Goal: Task Accomplishment & Management: Use online tool/utility

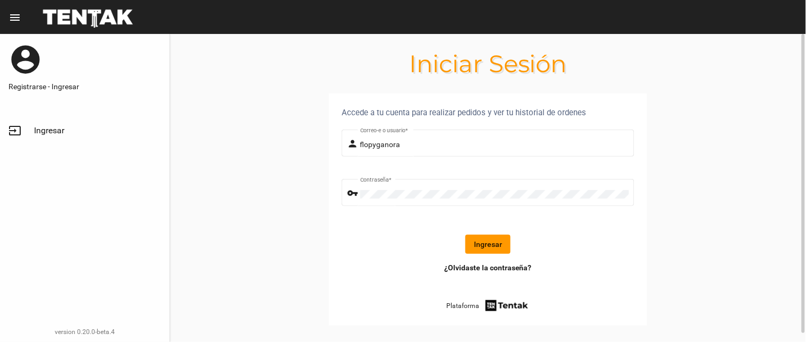
click at [486, 243] on button "Ingresar" at bounding box center [488, 244] width 45 height 19
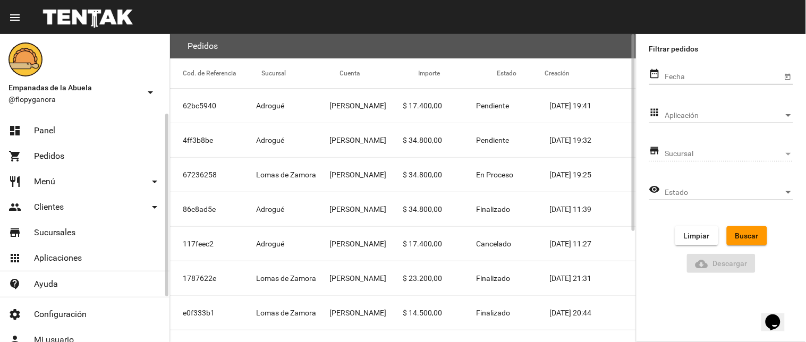
click at [56, 122] on link "dashboard Panel" at bounding box center [85, 131] width 170 height 26
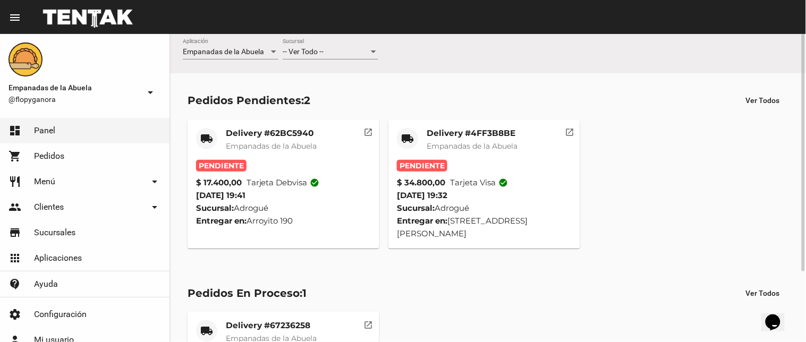
click at [444, 134] on mat-card-title "Delivery #4FF3B8BE" at bounding box center [472, 133] width 91 height 11
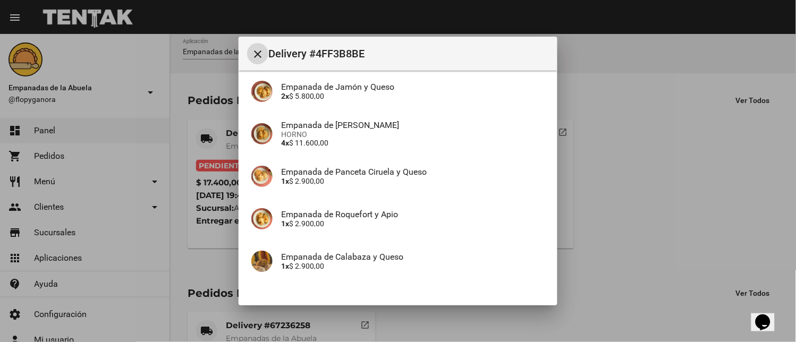
scroll to position [197, 0]
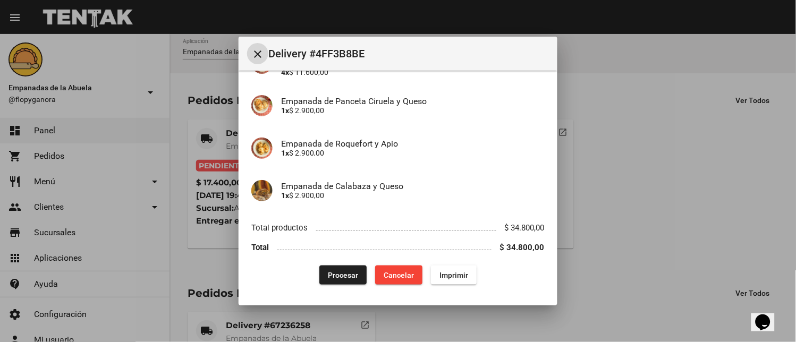
click at [444, 279] on span "Imprimir" at bounding box center [454, 275] width 29 height 9
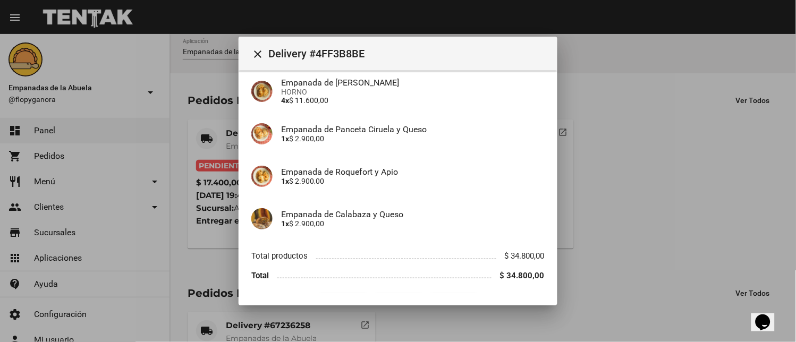
scroll to position [197, 0]
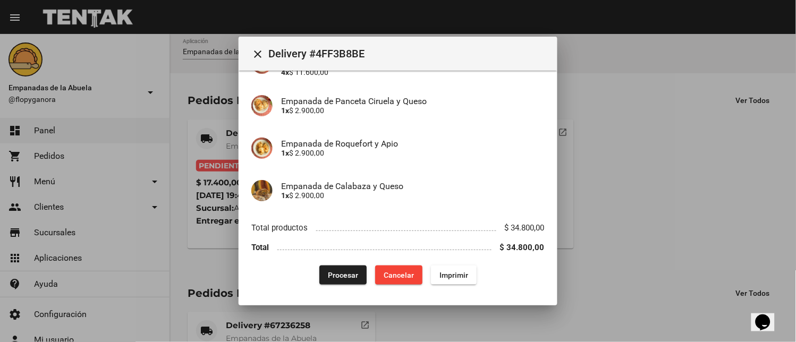
click at [328, 271] on span "Procesar" at bounding box center [343, 275] width 30 height 9
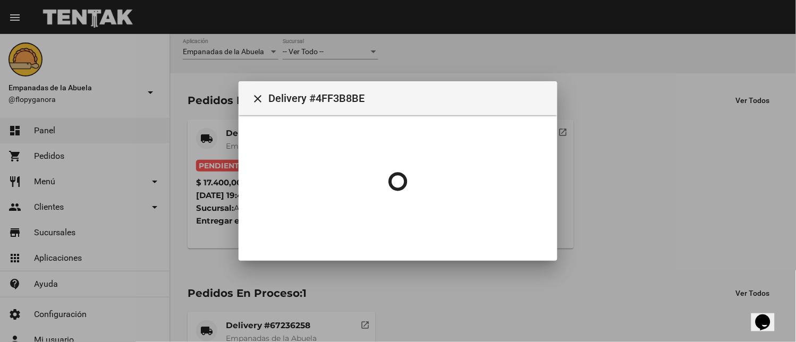
scroll to position [0, 0]
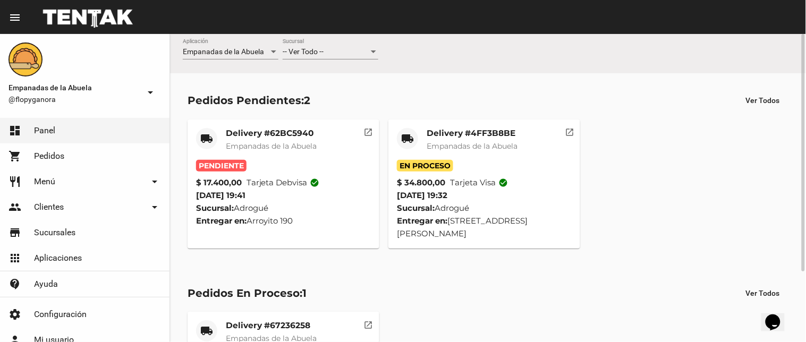
click at [278, 134] on mat-card-title "Delivery #62BC5940" at bounding box center [271, 133] width 91 height 11
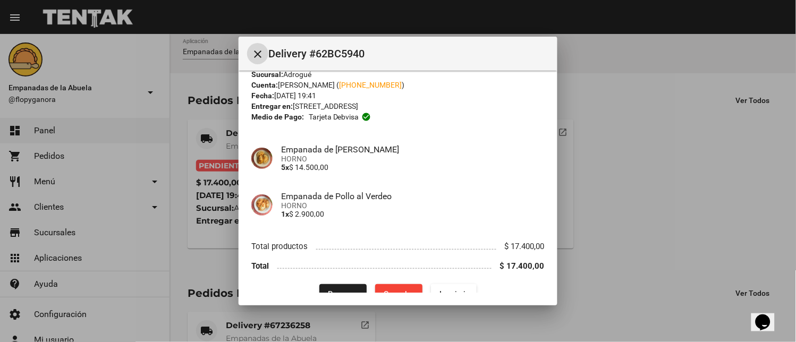
scroll to position [44, 0]
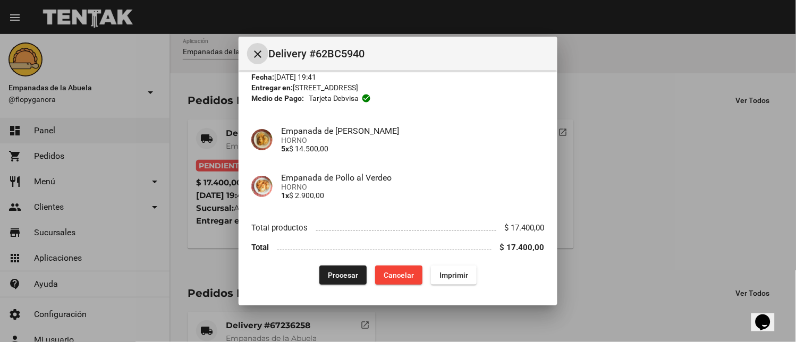
click at [433, 275] on button "Imprimir" at bounding box center [454, 275] width 46 height 19
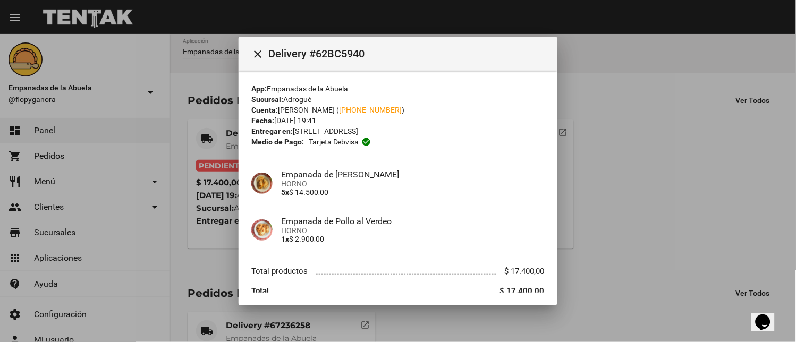
scroll to position [44, 0]
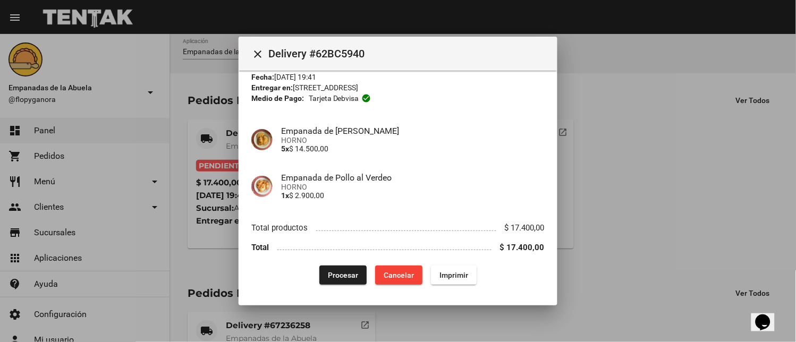
click at [344, 272] on span "Procesar" at bounding box center [343, 275] width 30 height 9
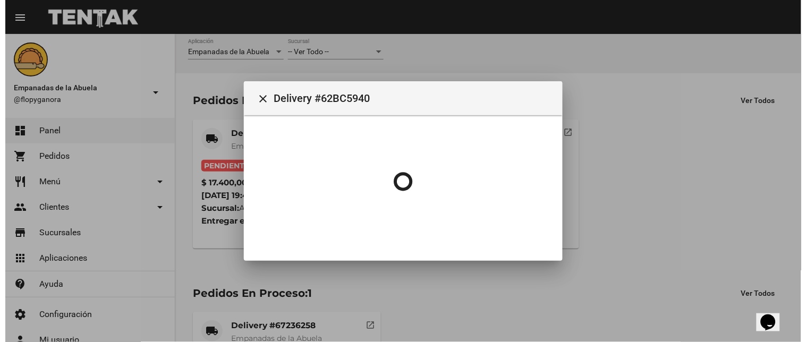
scroll to position [0, 0]
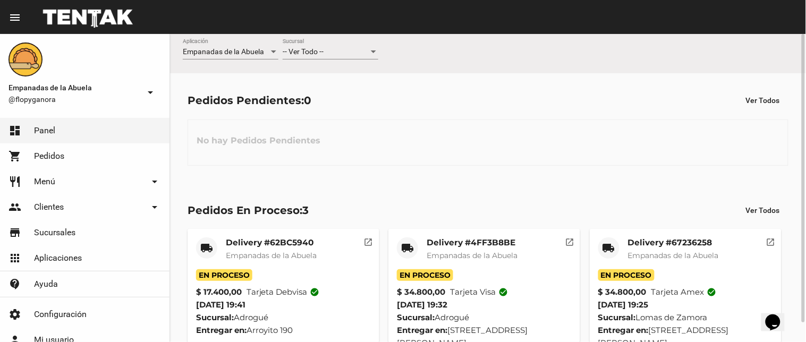
click at [372, 51] on div at bounding box center [373, 52] width 5 height 3
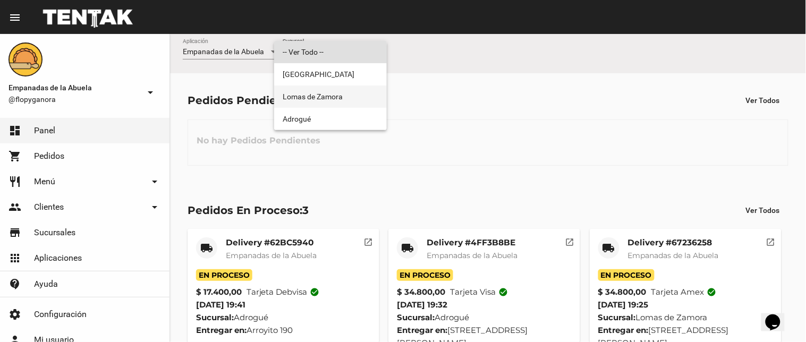
click at [328, 96] on span "Lomas de Zamora" at bounding box center [331, 97] width 96 height 22
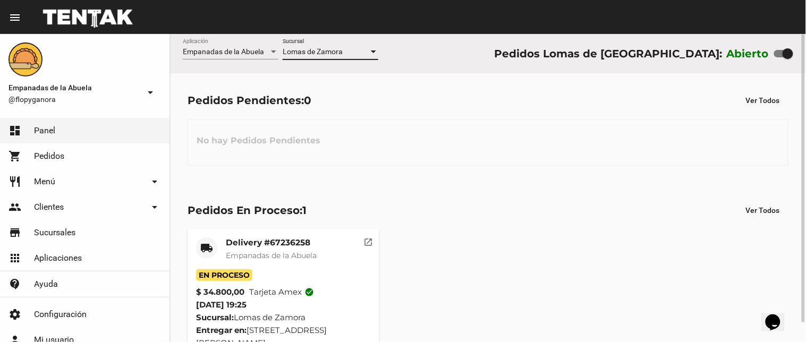
click at [371, 51] on div at bounding box center [373, 52] width 5 height 3
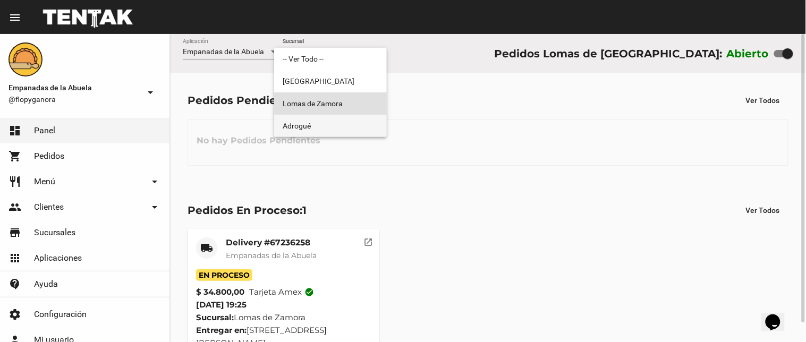
click at [354, 128] on span "Adrogué" at bounding box center [331, 126] width 96 height 22
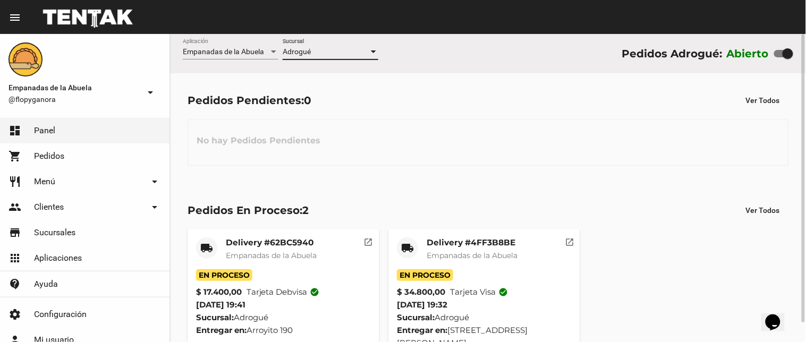
click at [373, 51] on div at bounding box center [373, 52] width 5 height 3
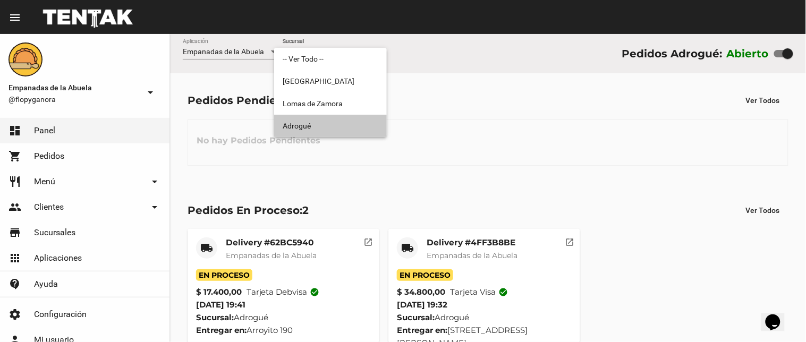
click at [349, 123] on span "Adrogué" at bounding box center [331, 126] width 96 height 22
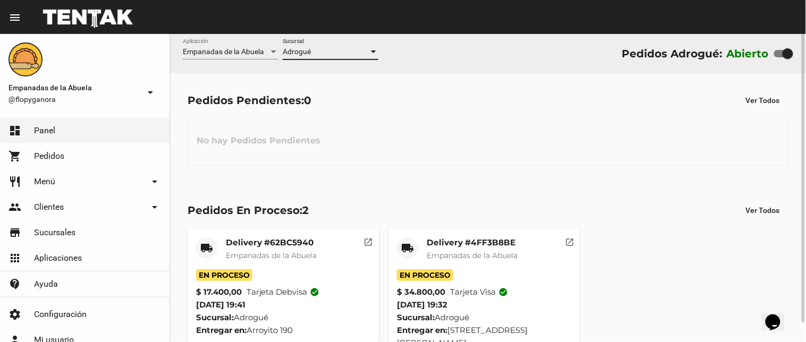
click at [374, 50] on div at bounding box center [374, 52] width 10 height 9
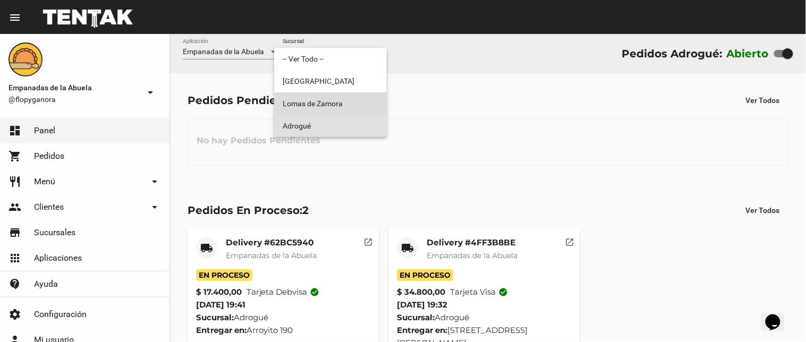
click at [350, 107] on span "Lomas de Zamora" at bounding box center [331, 104] width 96 height 22
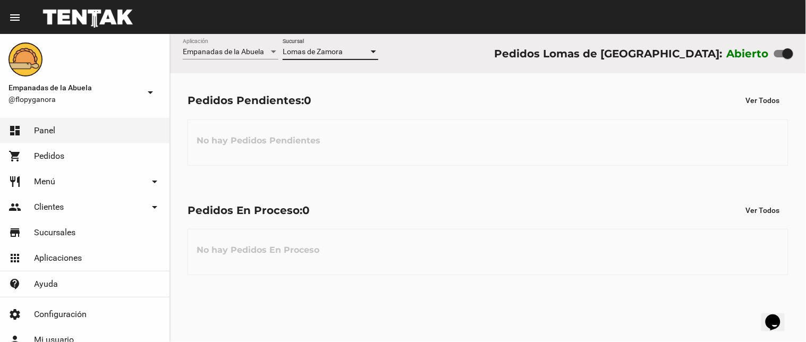
click at [374, 50] on div at bounding box center [374, 52] width 10 height 9
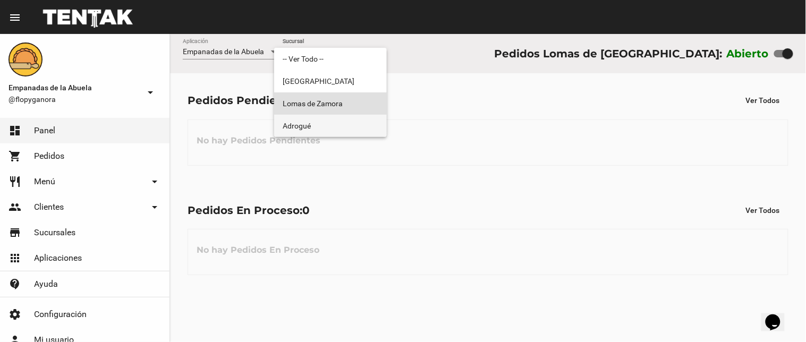
click at [368, 124] on span "Adrogué" at bounding box center [331, 126] width 96 height 22
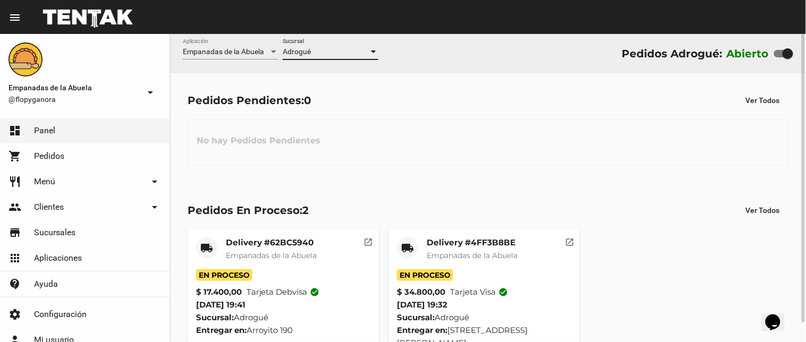
click at [376, 49] on div at bounding box center [374, 52] width 10 height 9
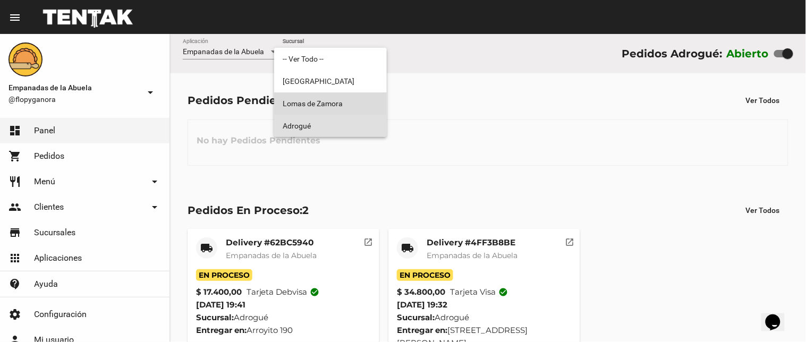
click at [344, 105] on span "Lomas de Zamora" at bounding box center [331, 104] width 96 height 22
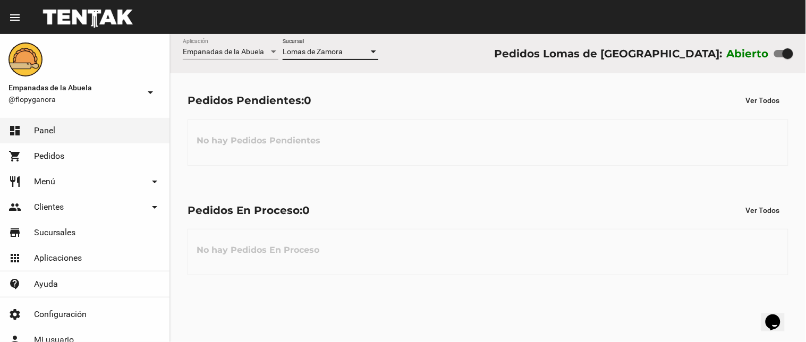
click at [374, 49] on div at bounding box center [374, 52] width 10 height 9
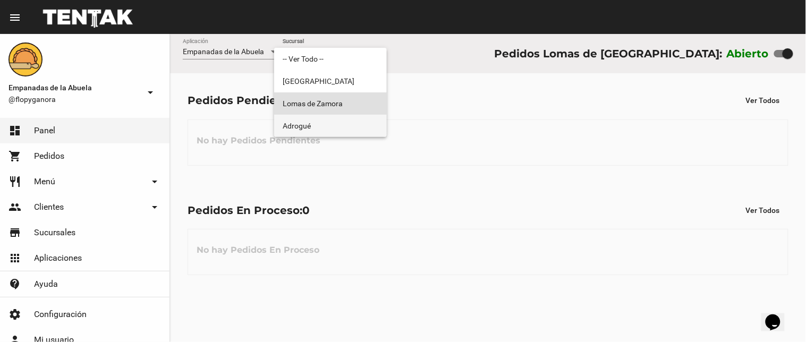
click at [339, 125] on span "Adrogué" at bounding box center [331, 126] width 96 height 22
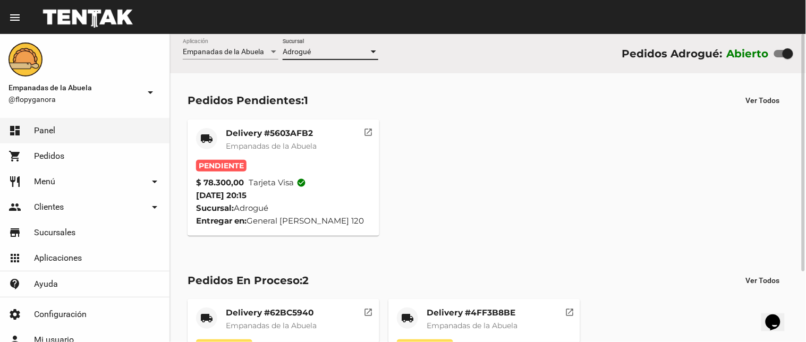
click at [266, 132] on mat-card-title "Delivery #5603AFB2" at bounding box center [271, 133] width 91 height 11
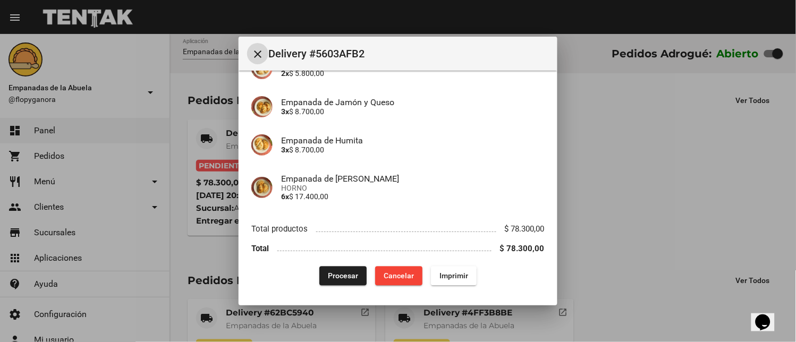
scroll to position [367, 0]
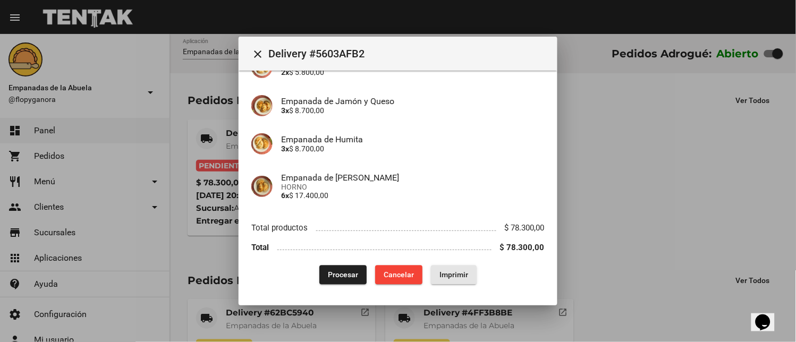
click at [443, 279] on span "Imprimir" at bounding box center [454, 275] width 29 height 9
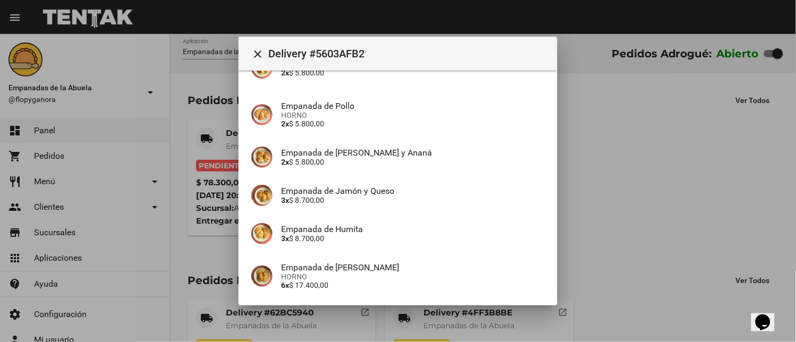
click at [343, 323] on div at bounding box center [398, 171] width 796 height 342
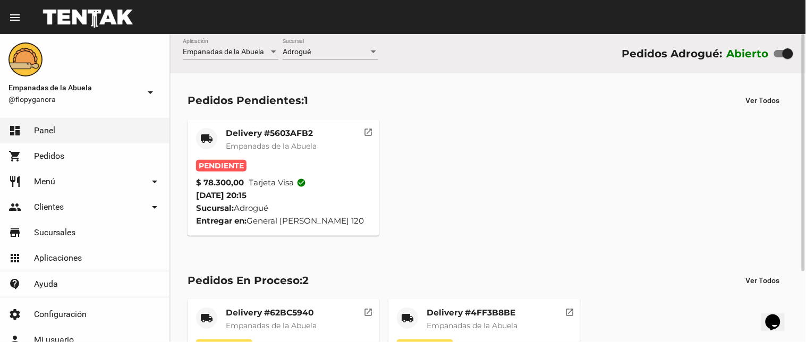
click at [284, 130] on mat-card-title "Delivery #5603AFB2" at bounding box center [271, 133] width 91 height 11
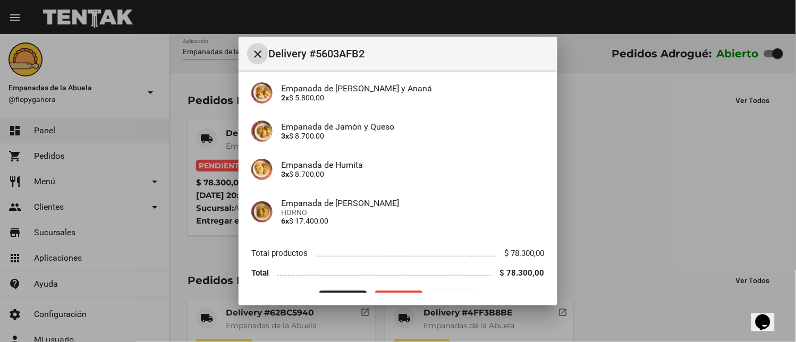
scroll to position [367, 0]
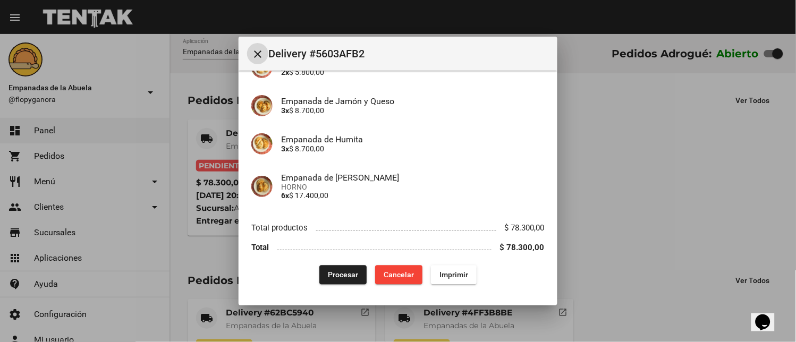
click at [332, 274] on span "Procesar" at bounding box center [343, 275] width 30 height 9
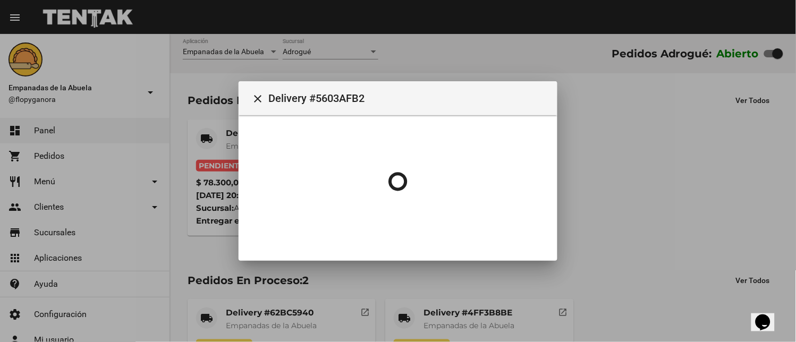
scroll to position [0, 0]
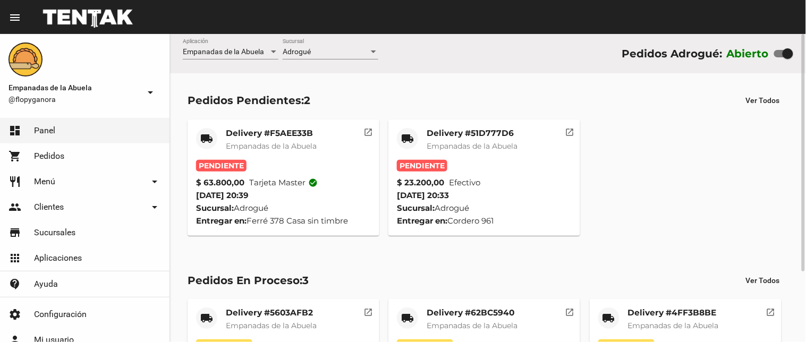
click at [471, 135] on mat-card-title "Delivery #51D777D6" at bounding box center [472, 133] width 91 height 11
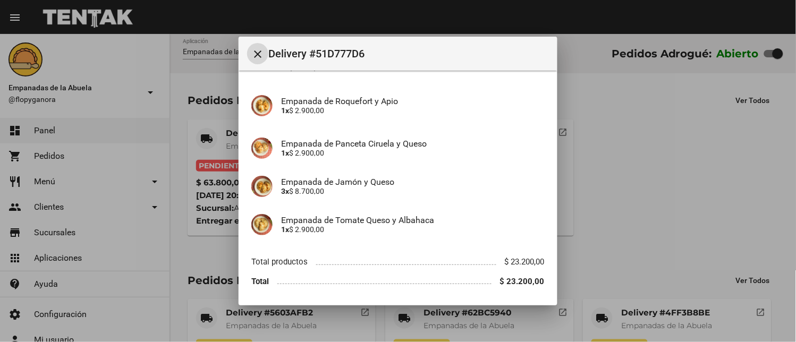
scroll to position [205, 0]
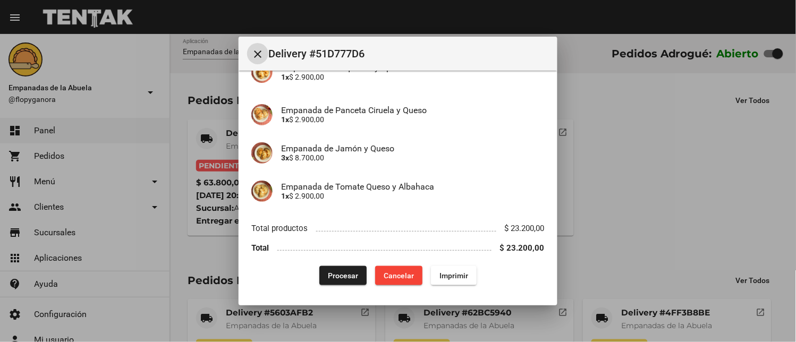
click at [461, 278] on span "Imprimir" at bounding box center [454, 276] width 29 height 9
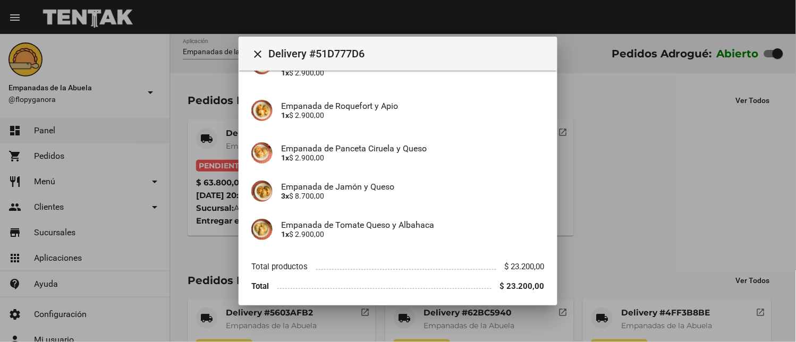
scroll to position [205, 0]
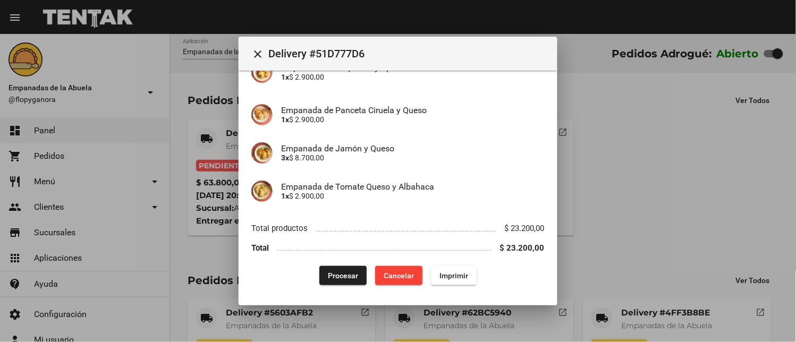
click at [349, 275] on span "Procesar" at bounding box center [343, 276] width 30 height 9
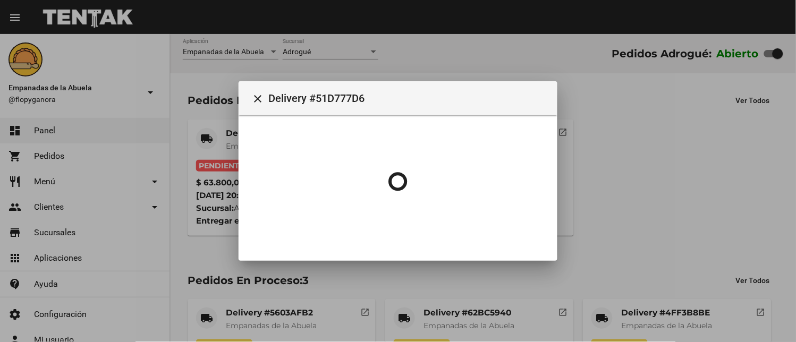
scroll to position [0, 0]
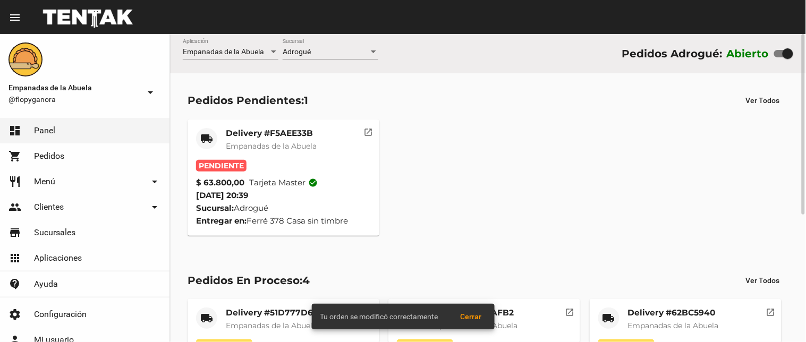
click at [272, 133] on mat-card-title "Delivery #F5AEE33B" at bounding box center [271, 133] width 91 height 11
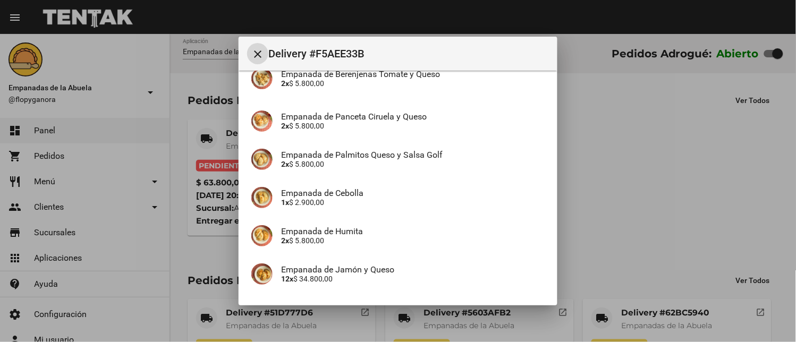
scroll to position [235, 0]
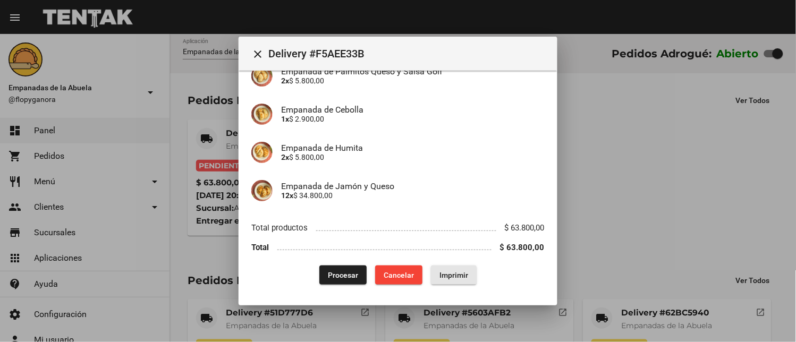
click at [443, 272] on span "Imprimir" at bounding box center [454, 275] width 29 height 9
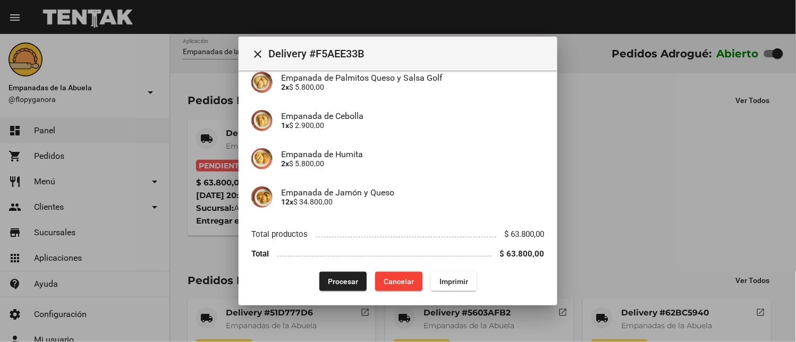
scroll to position [235, 0]
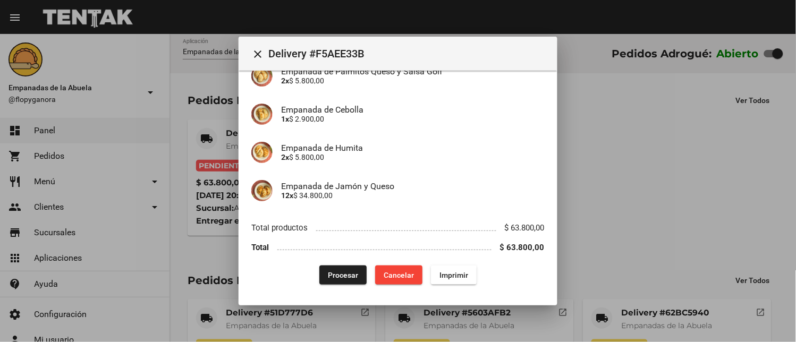
click at [346, 278] on span "Procesar" at bounding box center [343, 275] width 30 height 9
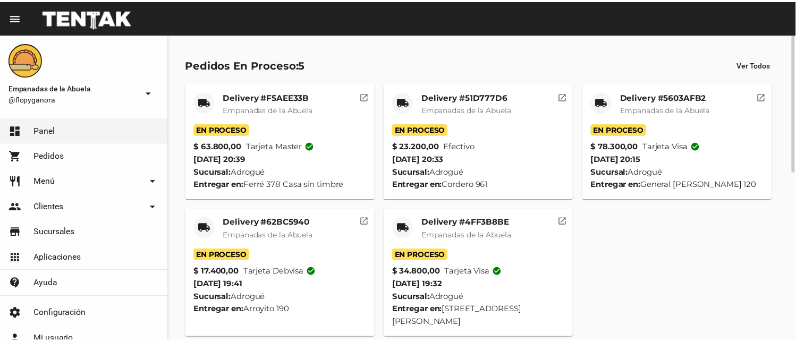
scroll to position [0, 0]
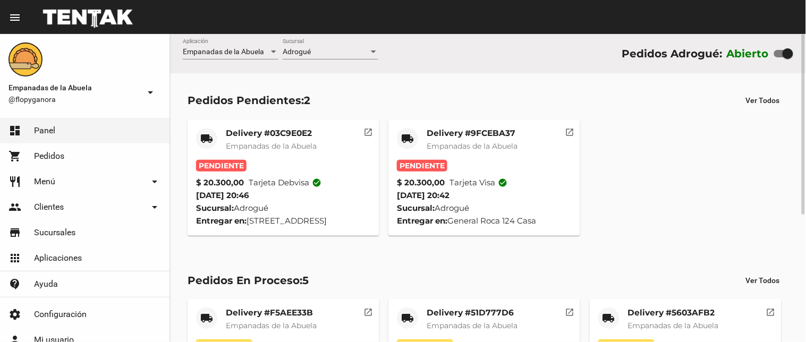
click at [452, 133] on mat-card-title "Delivery #9FCEBA37" at bounding box center [472, 133] width 91 height 11
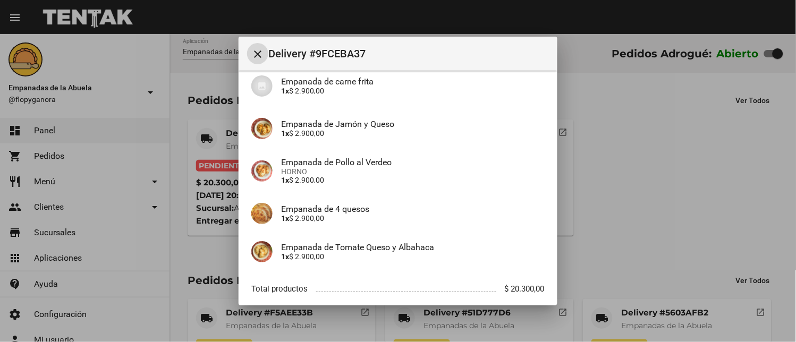
scroll to position [218, 0]
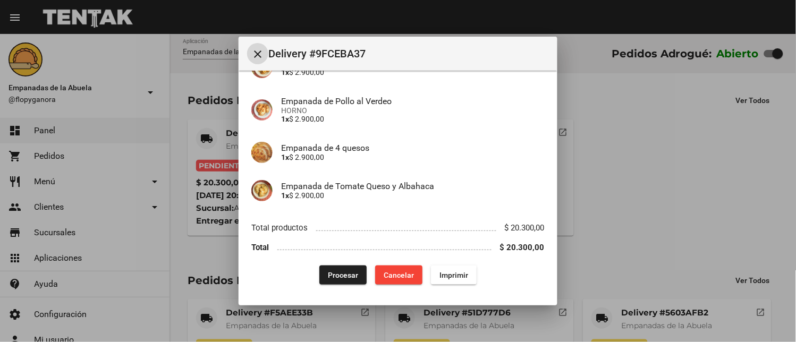
click at [440, 278] on span "Imprimir" at bounding box center [454, 275] width 29 height 9
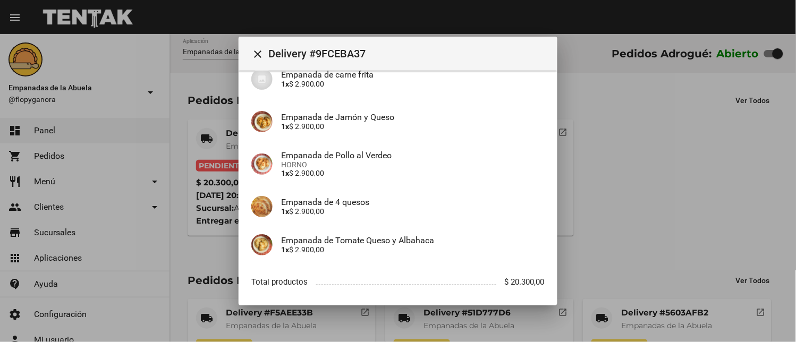
scroll to position [218, 0]
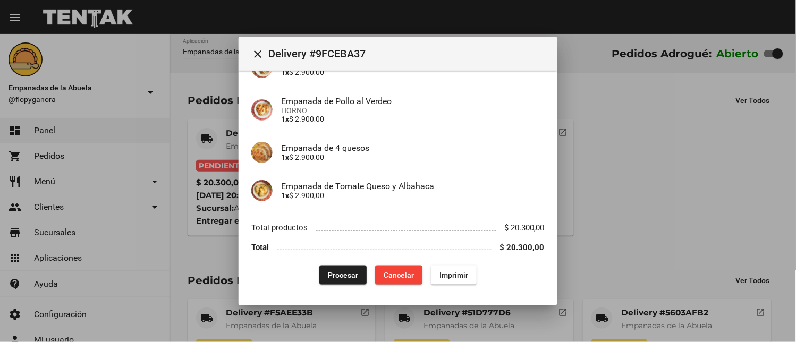
click at [333, 271] on span "Procesar" at bounding box center [343, 275] width 30 height 9
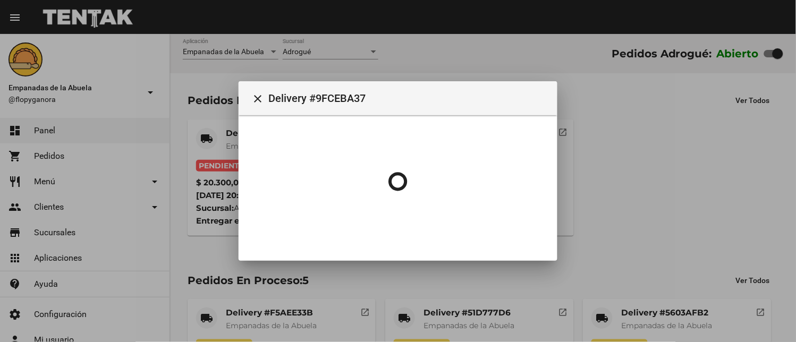
scroll to position [0, 0]
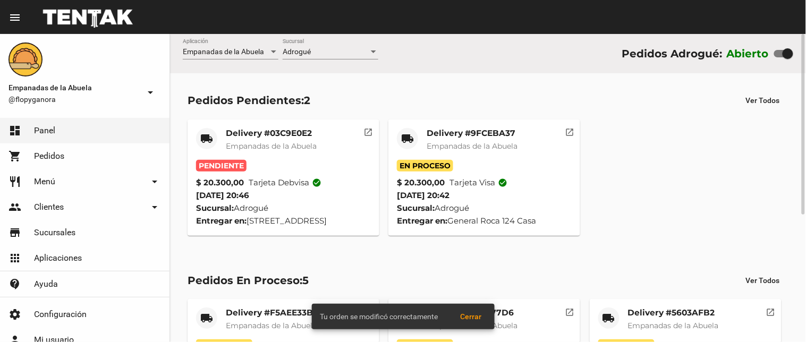
click at [279, 129] on mat-card-title "Delivery #03C9E0E2" at bounding box center [271, 133] width 91 height 11
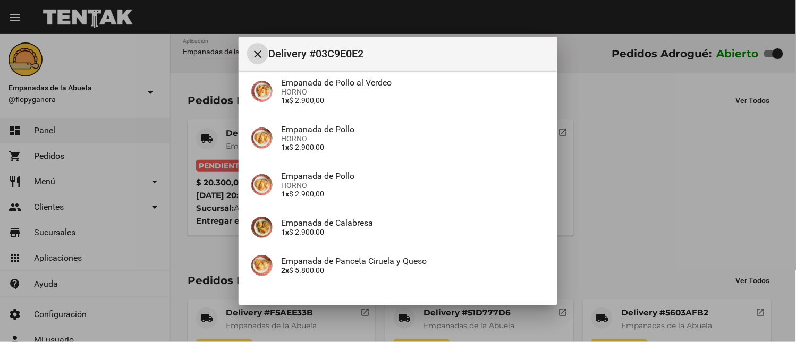
scroll to position [235, 0]
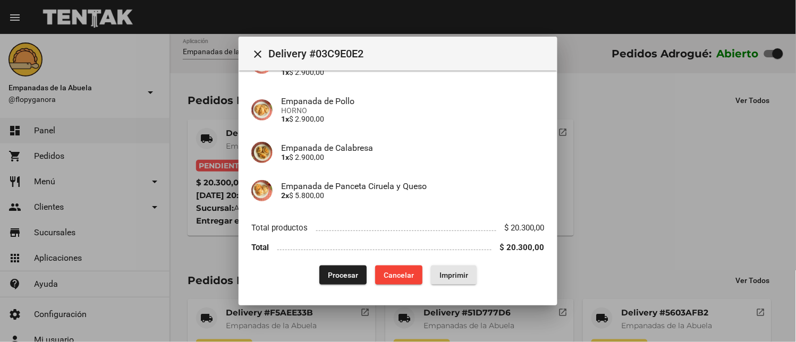
click at [447, 271] on span "Imprimir" at bounding box center [454, 275] width 29 height 9
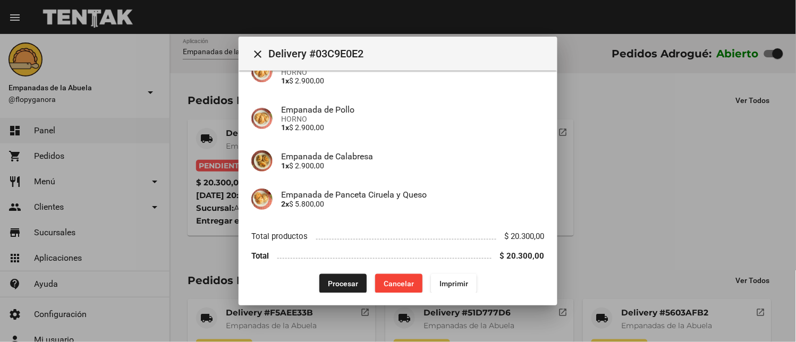
scroll to position [235, 0]
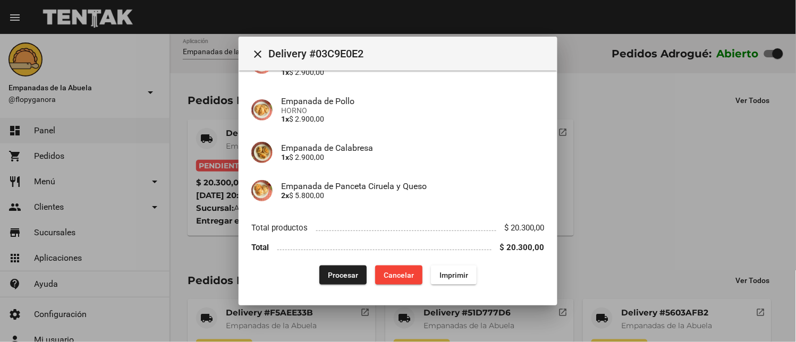
click at [333, 278] on span "Procesar" at bounding box center [343, 275] width 30 height 9
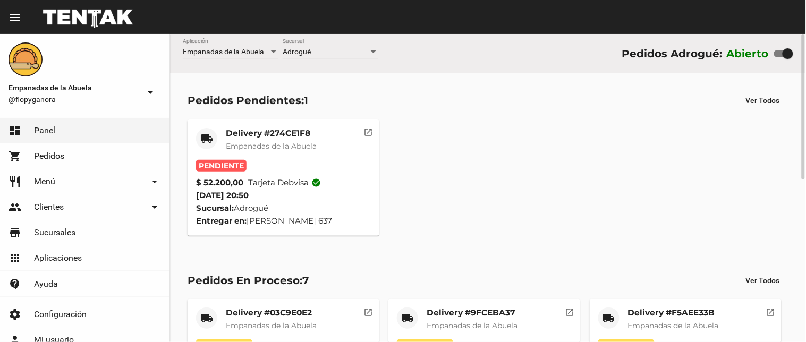
click at [284, 135] on mat-card-title "Delivery #274CE1F8" at bounding box center [271, 133] width 91 height 11
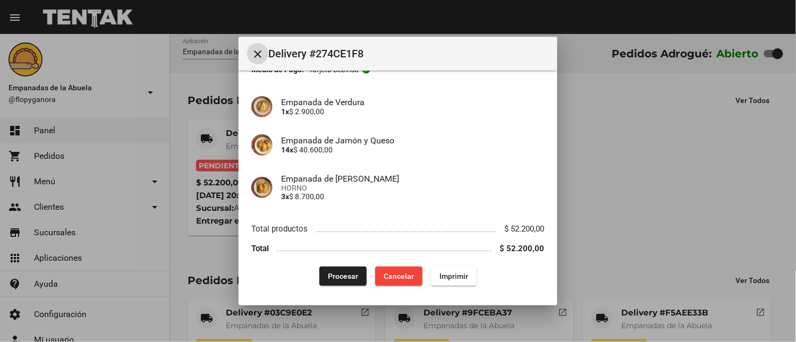
scroll to position [73, 0]
click at [449, 273] on span "Imprimir" at bounding box center [454, 276] width 29 height 9
click at [343, 275] on span "Procesar" at bounding box center [343, 276] width 30 height 9
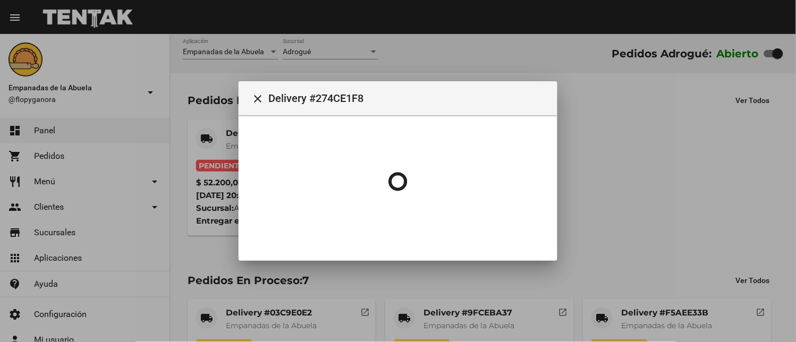
scroll to position [0, 0]
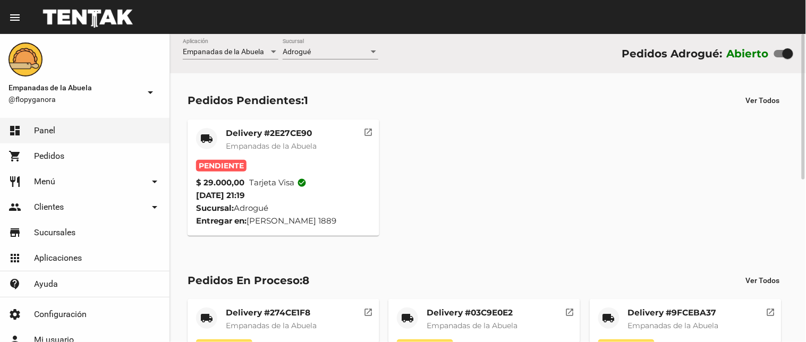
click at [267, 132] on mat-card-title "Delivery #2E27CE90" at bounding box center [271, 133] width 91 height 11
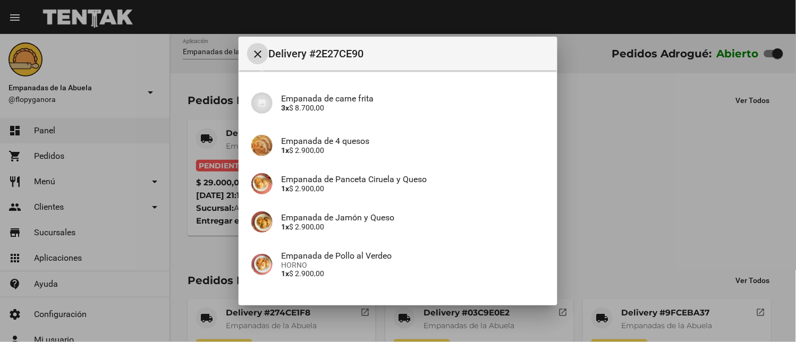
scroll to position [235, 0]
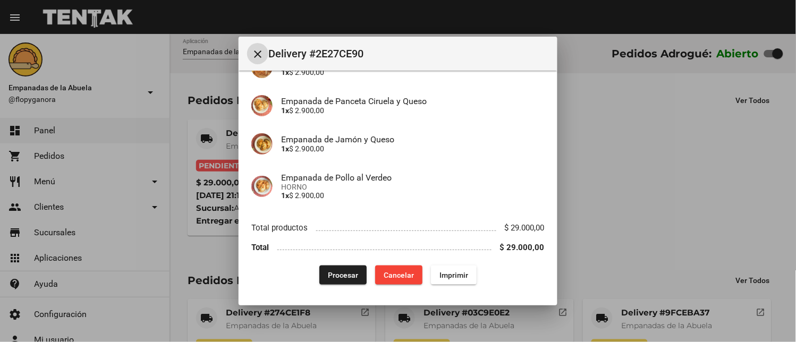
click at [440, 275] on span "Imprimir" at bounding box center [454, 275] width 29 height 9
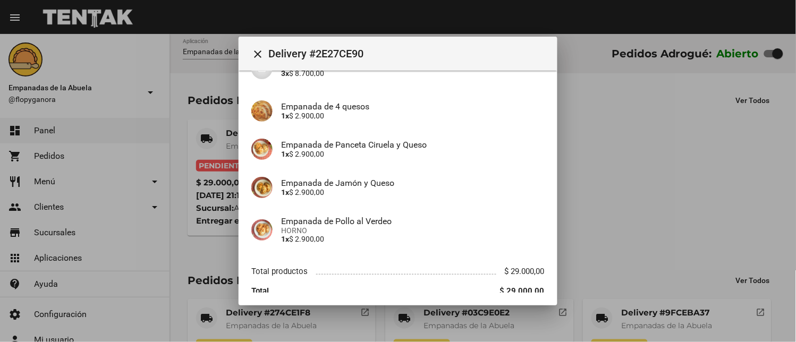
scroll to position [235, 0]
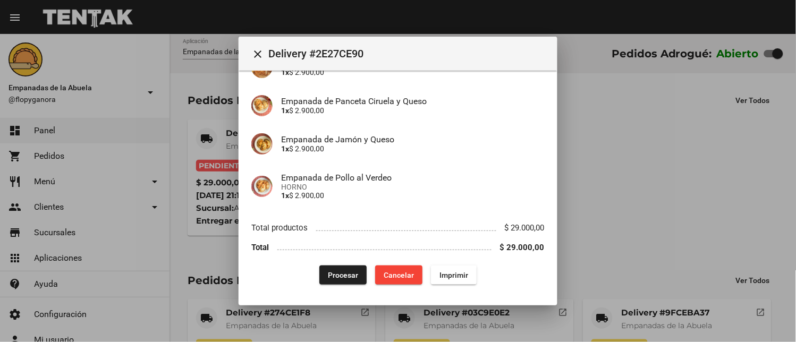
click at [334, 275] on span "Procesar" at bounding box center [343, 275] width 30 height 9
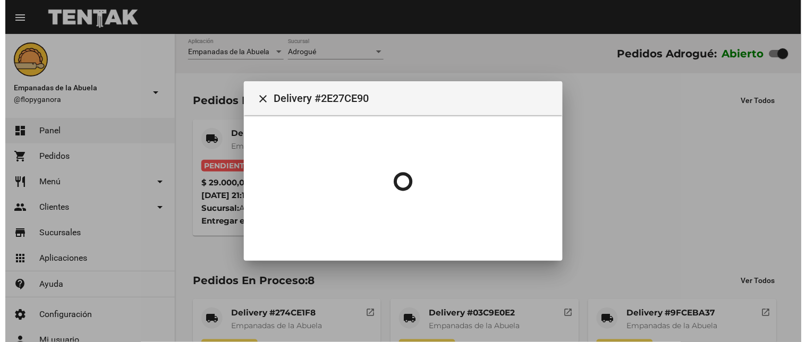
scroll to position [0, 0]
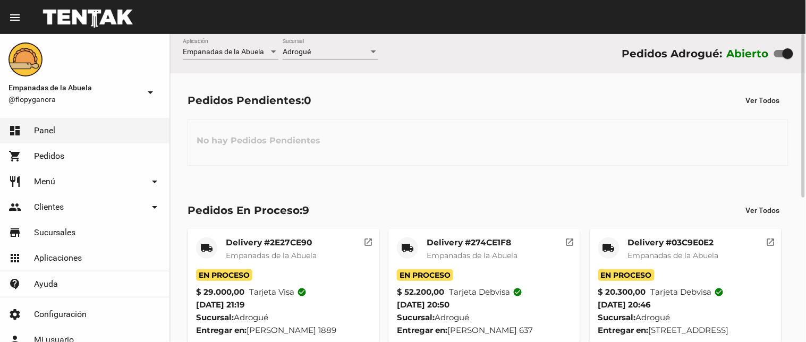
click at [371, 48] on div at bounding box center [374, 52] width 10 height 9
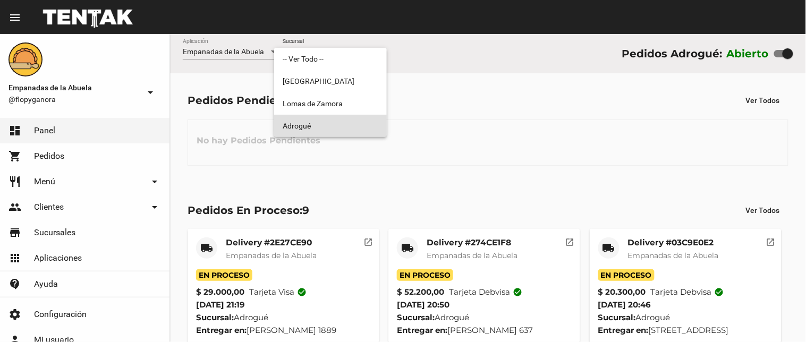
drag, startPoint x: 325, startPoint y: 129, endPoint x: 344, endPoint y: 98, distance: 36.3
click at [325, 128] on span "Adrogué" at bounding box center [331, 126] width 96 height 22
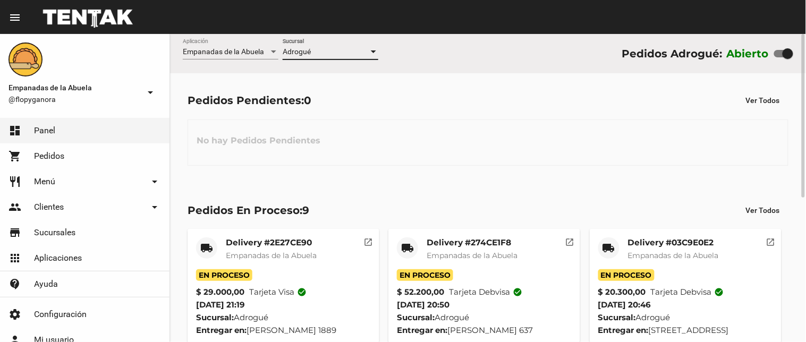
click at [373, 50] on div at bounding box center [374, 52] width 10 height 9
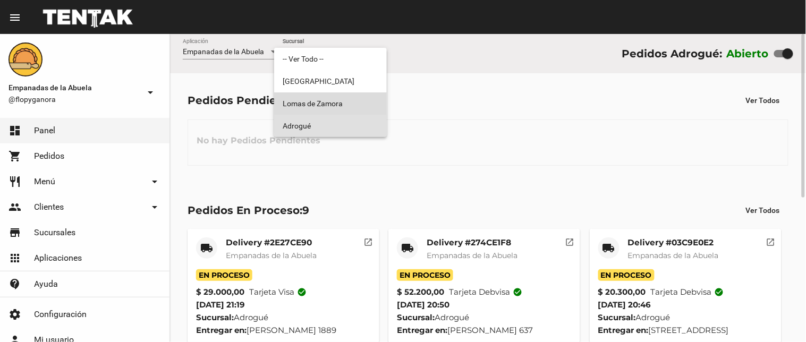
click at [342, 104] on span "Lomas de Zamora" at bounding box center [331, 104] width 96 height 22
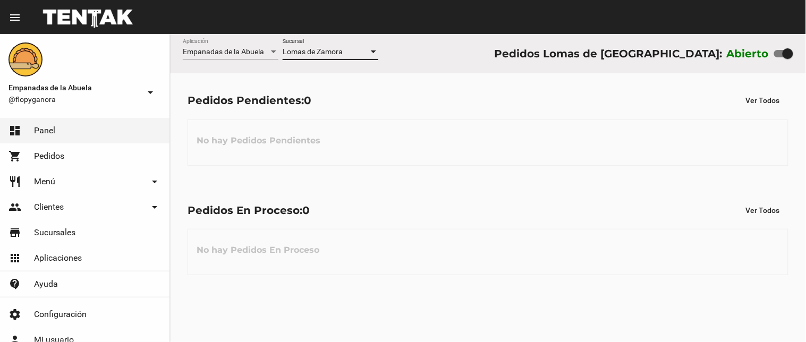
click at [373, 52] on div at bounding box center [373, 52] width 5 height 3
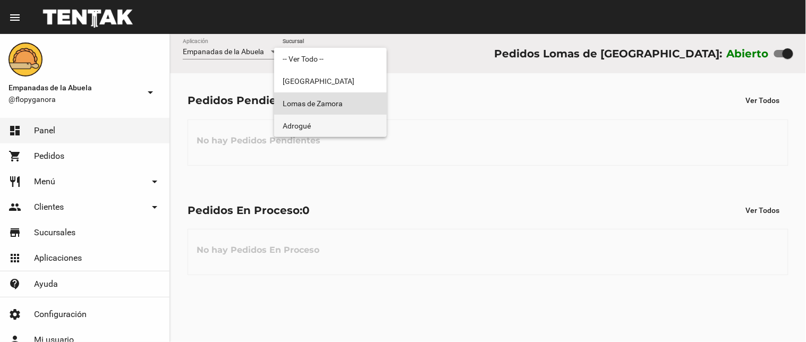
click at [332, 120] on span "Adrogué" at bounding box center [331, 126] width 96 height 22
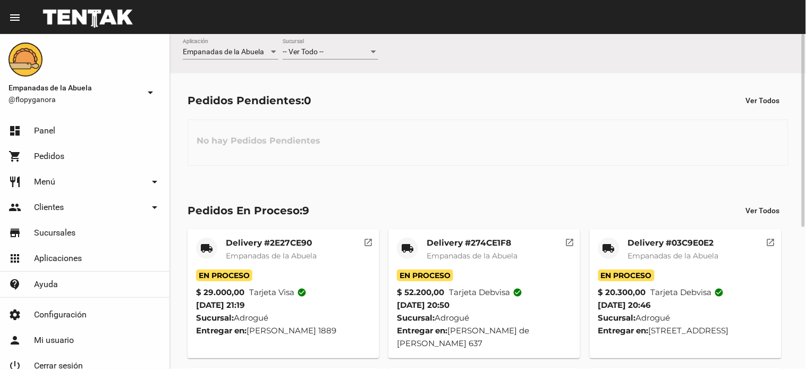
click at [348, 52] on div "-- Ver Todo --" at bounding box center [326, 52] width 86 height 9
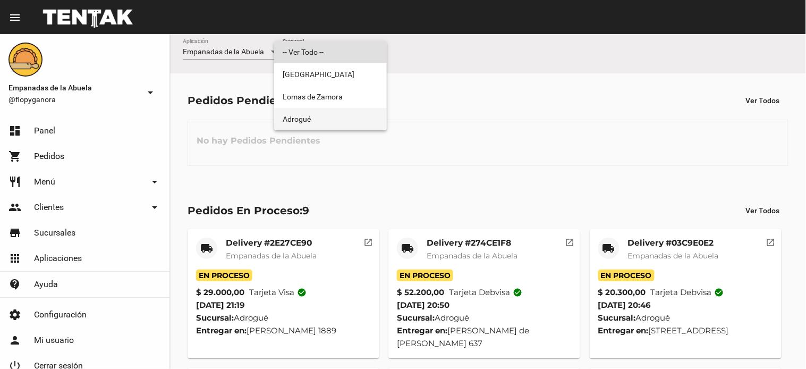
click at [320, 118] on span "Adrogué" at bounding box center [331, 119] width 96 height 22
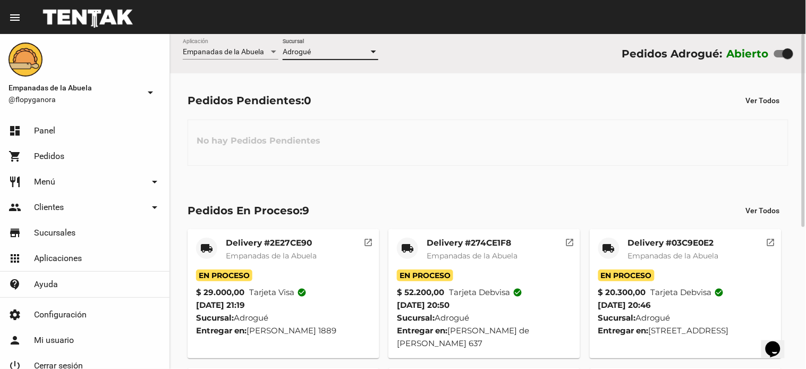
click at [374, 48] on div at bounding box center [374, 52] width 10 height 9
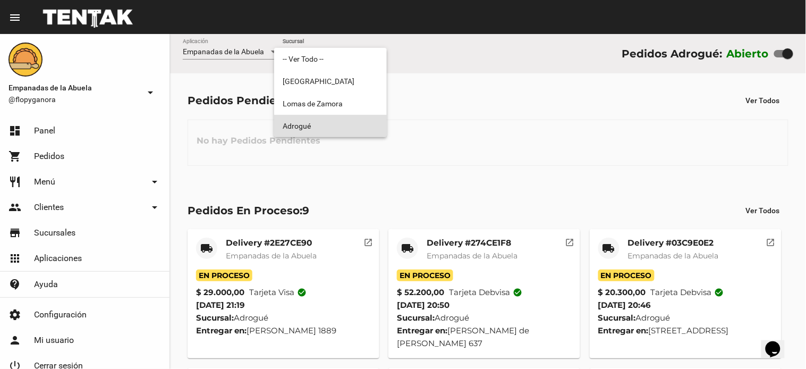
click at [344, 129] on span "Adrogué" at bounding box center [331, 126] width 96 height 22
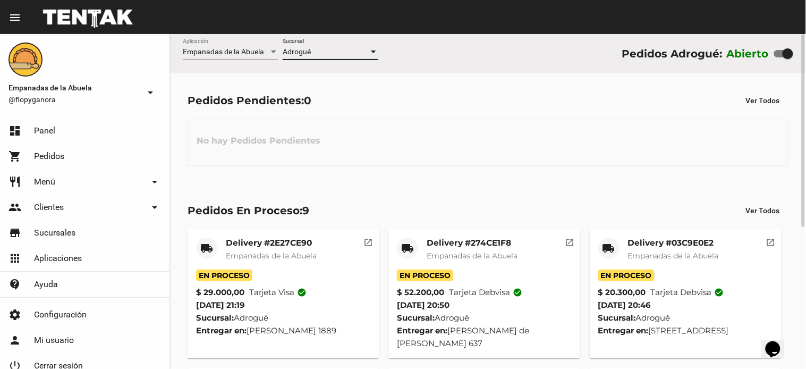
click at [372, 49] on div at bounding box center [374, 52] width 10 height 9
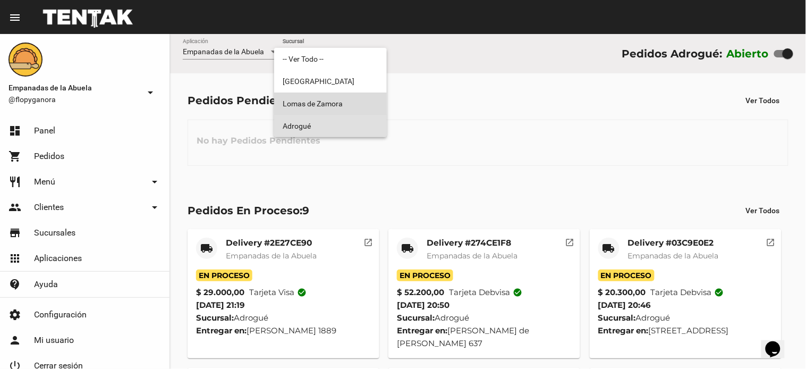
click at [357, 101] on span "Lomas de Zamora" at bounding box center [331, 104] width 96 height 22
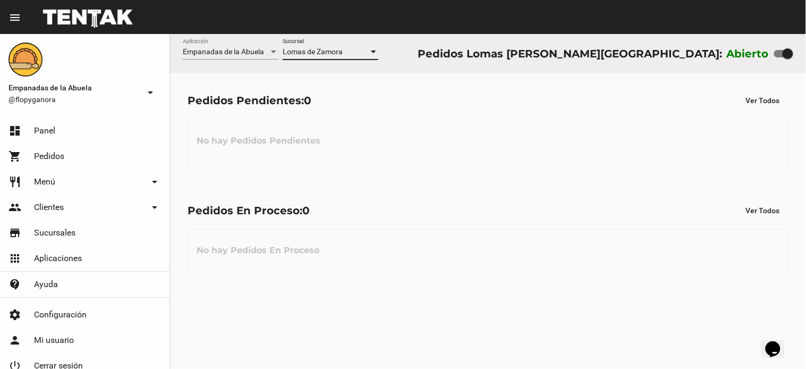
click at [320, 55] on span "Lomas de Zamora" at bounding box center [313, 51] width 60 height 9
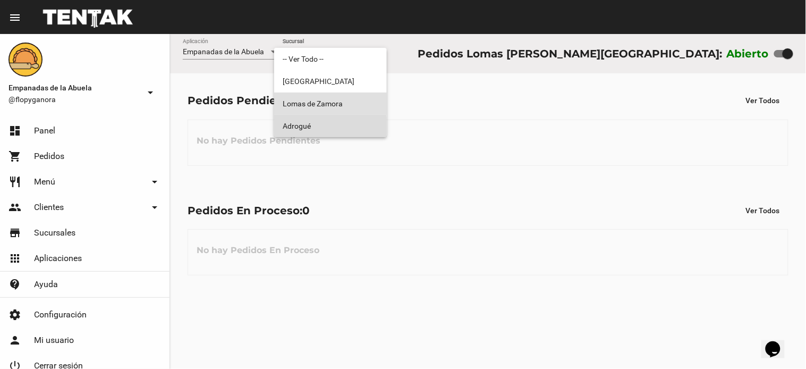
click at [307, 129] on span "Adrogué" at bounding box center [331, 126] width 96 height 22
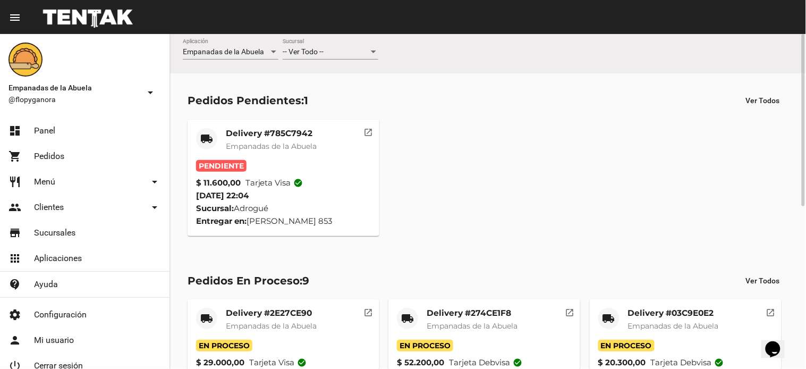
click at [280, 136] on mat-card-title "Delivery #785C7942" at bounding box center [271, 133] width 91 height 11
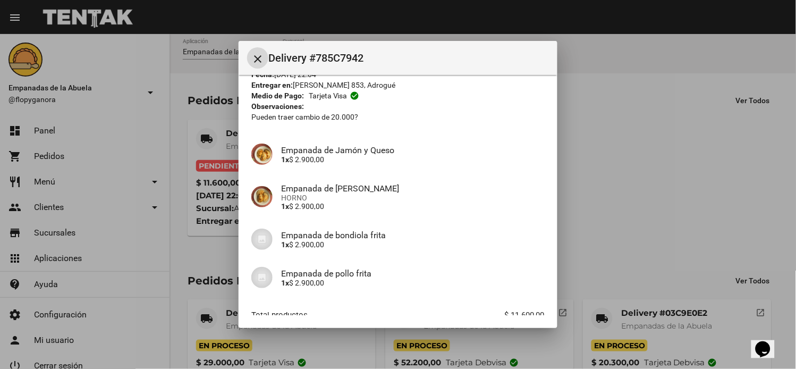
scroll to position [115, 0]
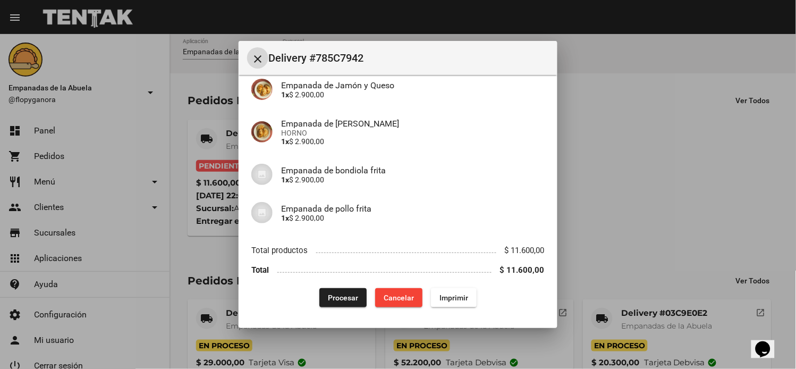
drag, startPoint x: 455, startPoint y: 294, endPoint x: 419, endPoint y: 231, distance: 72.1
click at [454, 294] on span "Imprimir" at bounding box center [454, 297] width 29 height 9
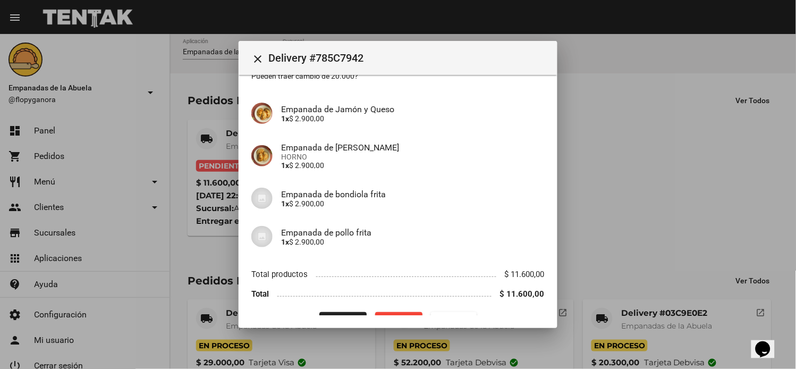
scroll to position [115, 0]
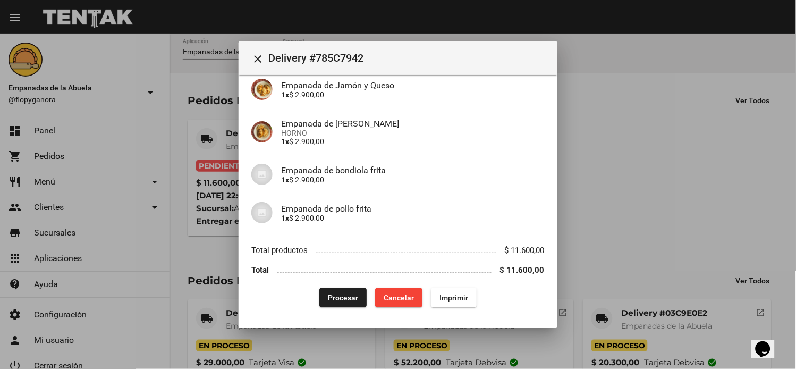
click at [347, 299] on span "Procesar" at bounding box center [343, 297] width 30 height 9
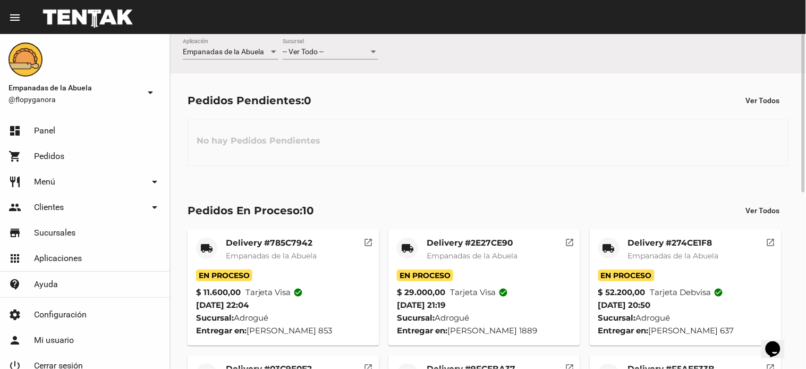
scroll to position [0, 0]
click at [374, 54] on div at bounding box center [374, 52] width 10 height 9
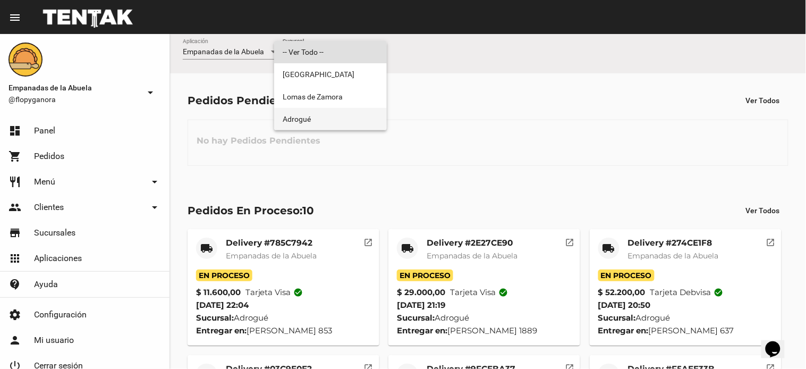
click at [352, 121] on span "Adrogué" at bounding box center [331, 119] width 96 height 22
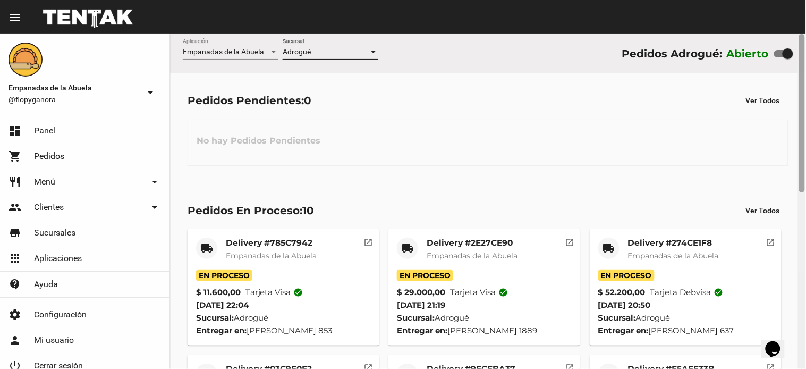
drag, startPoint x: 787, startPoint y: 51, endPoint x: 806, endPoint y: 45, distance: 19.5
click at [806, 45] on div "Empanadas de la Abuela Aplicación Adrogué Sucursal Pedidos Adrogué: Abierto Ped…" at bounding box center [488, 201] width 636 height 335
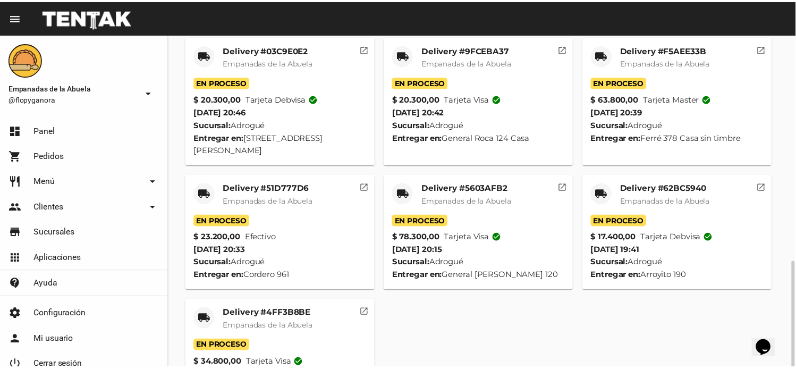
scroll to position [371, 0]
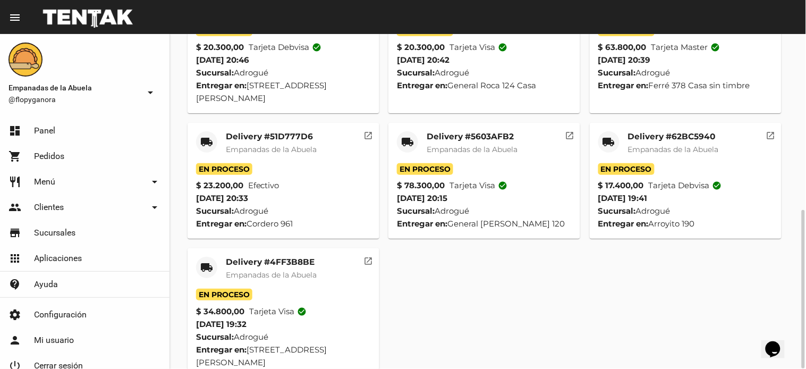
click at [274, 257] on mat-card-title "Delivery #4FF3B8BE" at bounding box center [271, 262] width 91 height 11
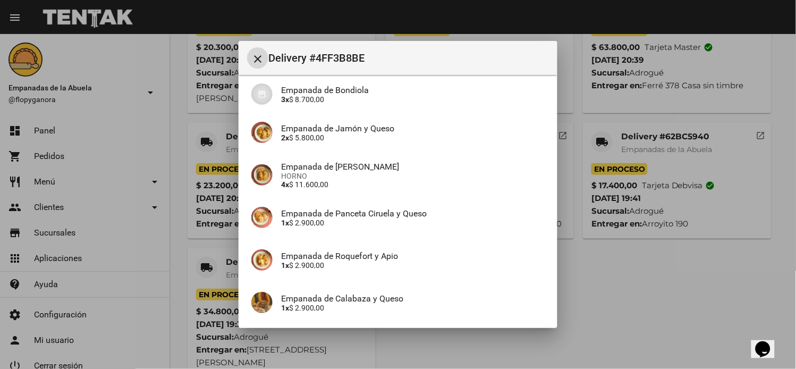
scroll to position [179, 0]
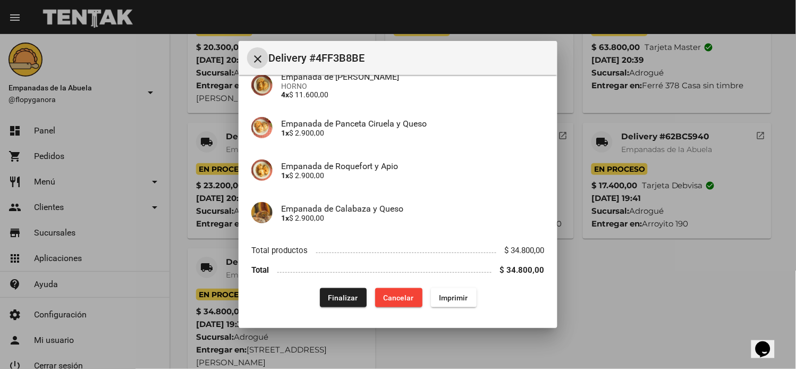
click at [335, 295] on span "Finalizar" at bounding box center [344, 297] width 30 height 9
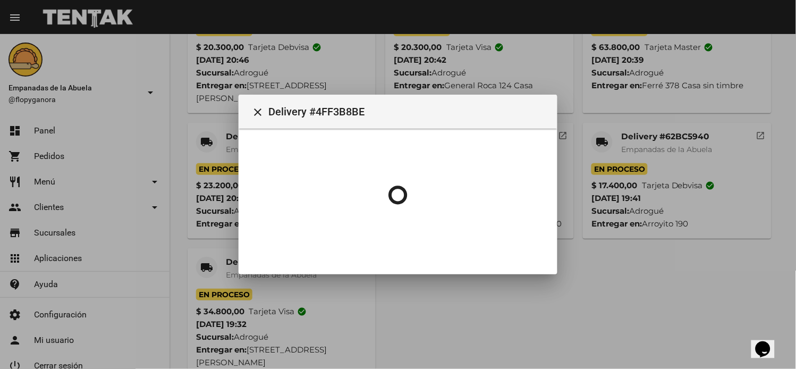
scroll to position [0, 0]
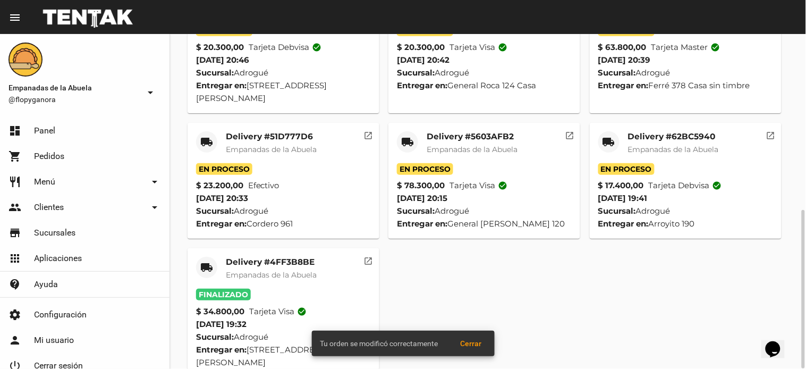
click at [658, 131] on mat-card-title "Delivery #62BC5940" at bounding box center [673, 136] width 91 height 11
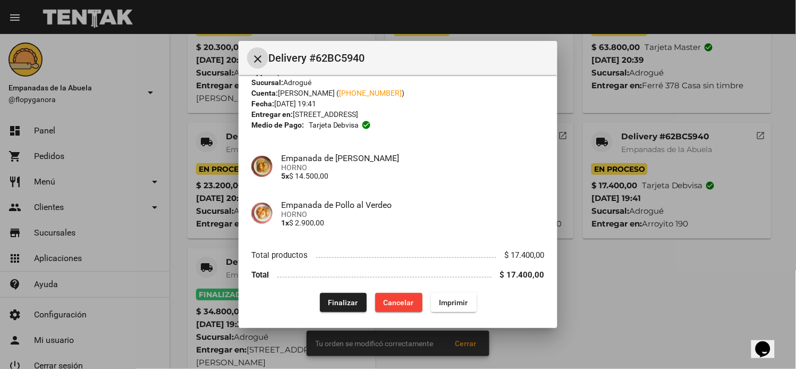
scroll to position [27, 0]
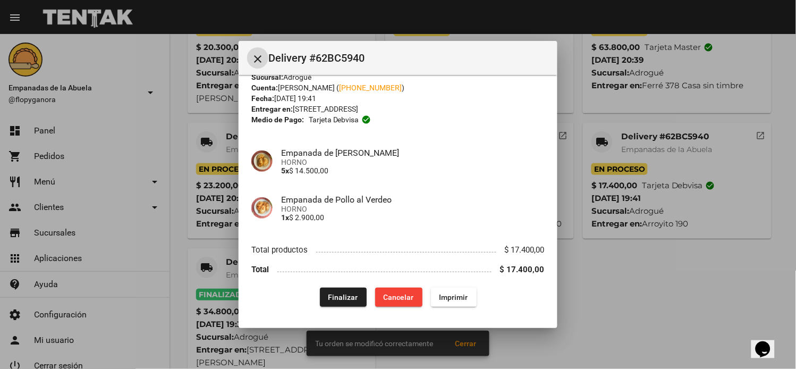
click at [348, 295] on span "Finalizar" at bounding box center [344, 297] width 30 height 9
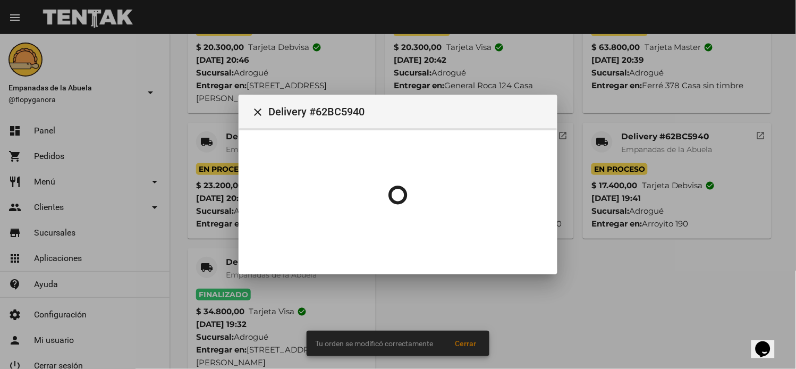
scroll to position [0, 0]
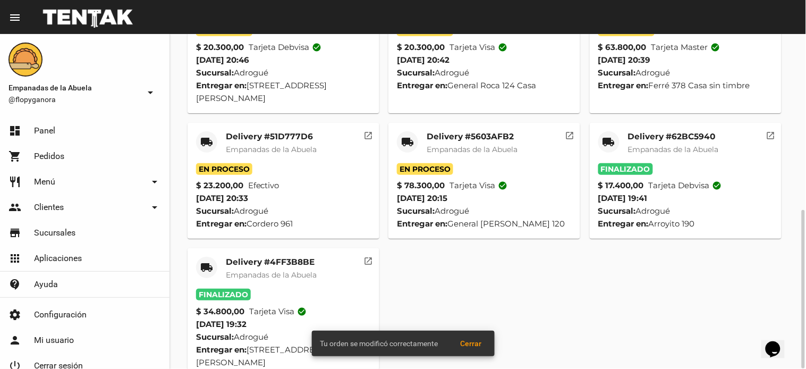
click at [464, 131] on mat-card-title "Delivery #5603AFB2" at bounding box center [472, 136] width 91 height 11
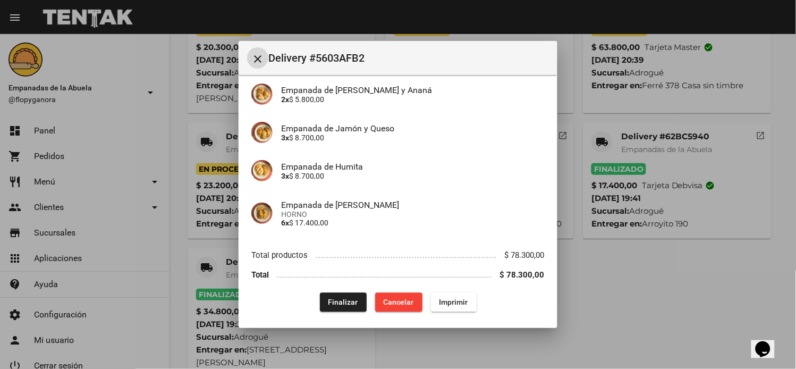
scroll to position [349, 0]
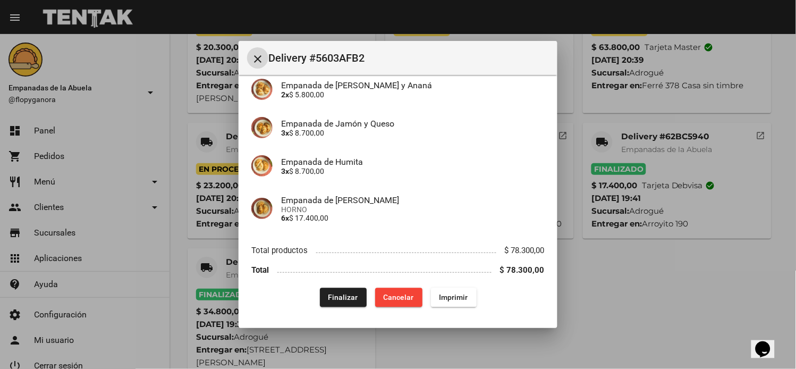
drag, startPoint x: 335, startPoint y: 296, endPoint x: 325, endPoint y: 266, distance: 31.4
click at [335, 295] on span "Finalizar" at bounding box center [344, 297] width 30 height 9
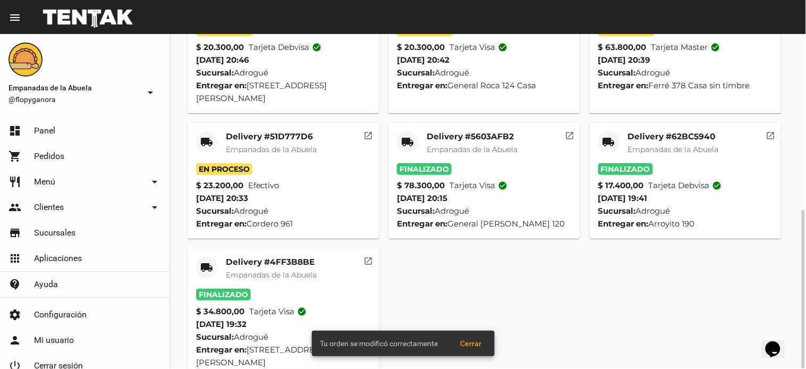
click at [269, 131] on mat-card-title "Delivery #51D777D6" at bounding box center [271, 136] width 91 height 11
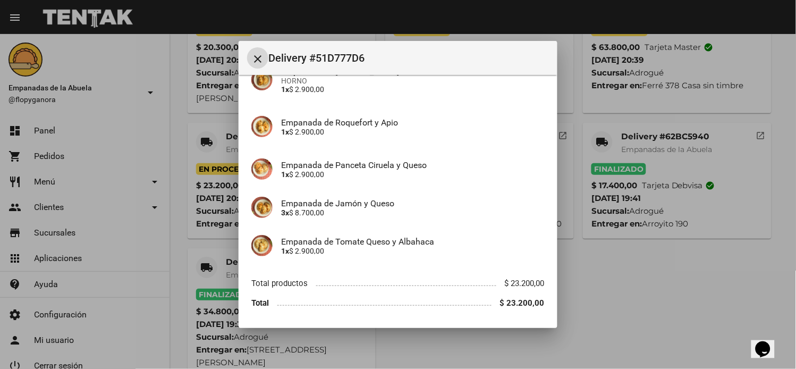
scroll to position [188, 0]
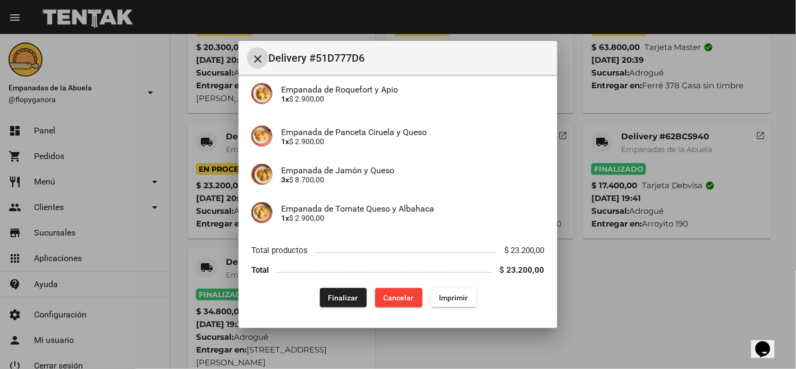
click at [343, 299] on span "Finalizar" at bounding box center [344, 297] width 30 height 9
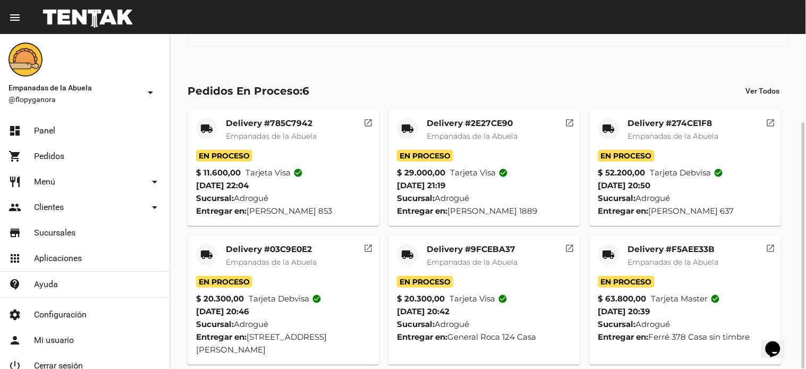
scroll to position [0, 0]
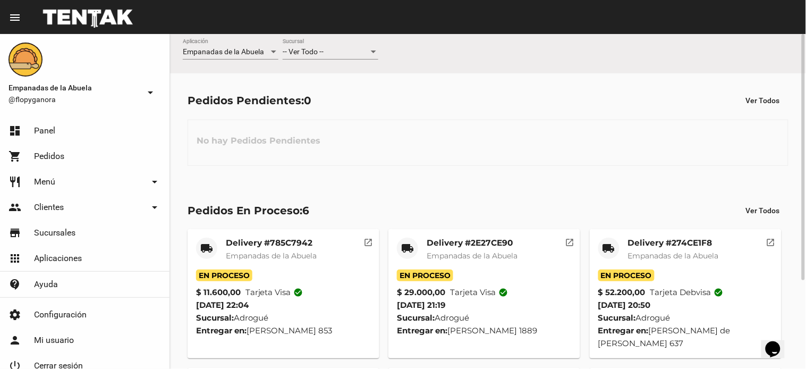
click at [342, 58] on div "-- Ver Todo -- Sucursal" at bounding box center [331, 49] width 96 height 21
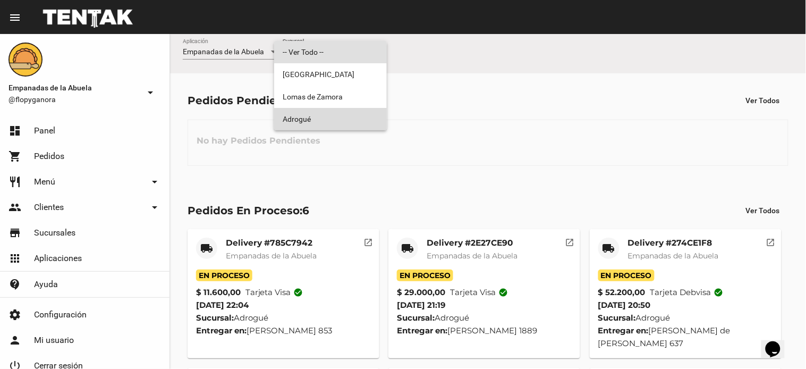
click at [329, 117] on span "Adrogué" at bounding box center [331, 119] width 96 height 22
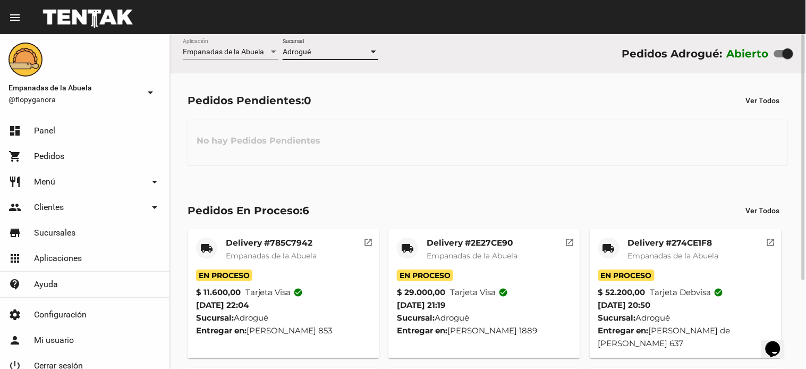
click at [778, 52] on div at bounding box center [784, 53] width 19 height 7
click at [779, 57] on input "checkbox" at bounding box center [779, 57] width 1 height 1
checkbox input "false"
